Goal: Transaction & Acquisition: Purchase product/service

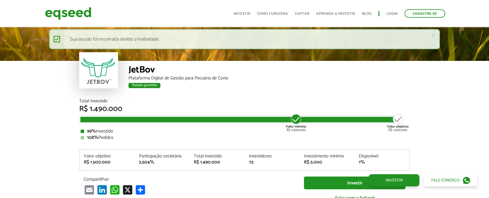
scroll to position [719, 0]
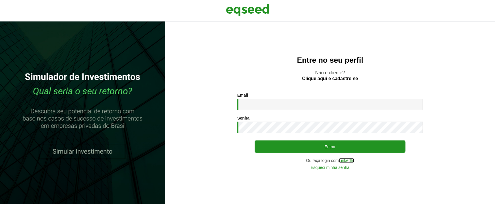
click at [343, 161] on link "LinkedIn" at bounding box center [346, 160] width 15 height 4
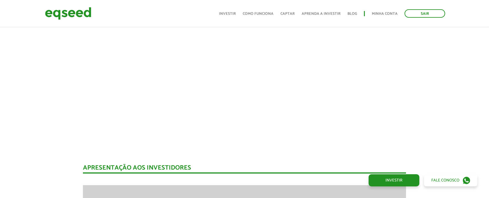
scroll to position [618, 0]
